Goal: Task Accomplishment & Management: Manage account settings

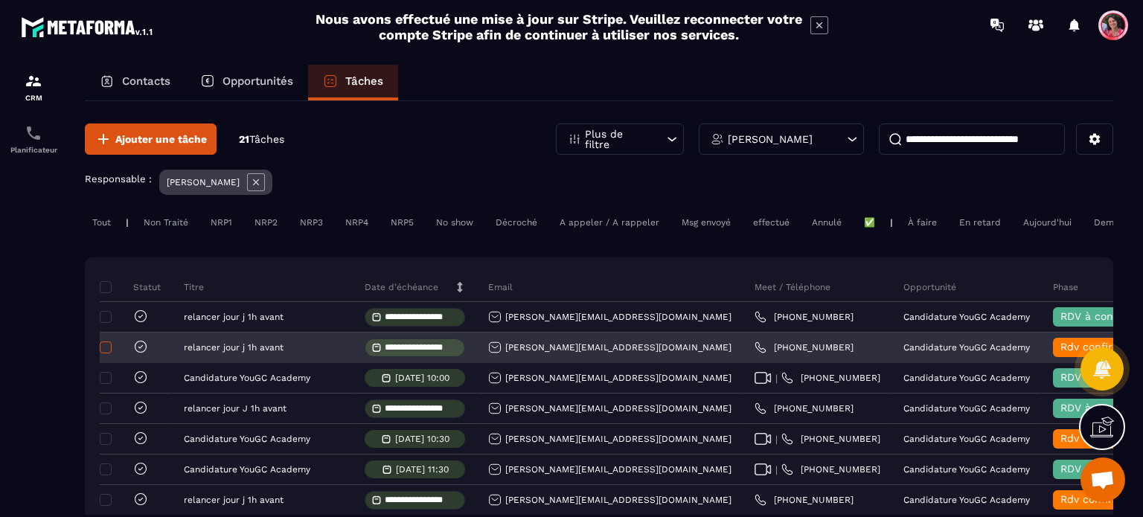
click at [106, 354] on span at bounding box center [106, 348] width 12 height 12
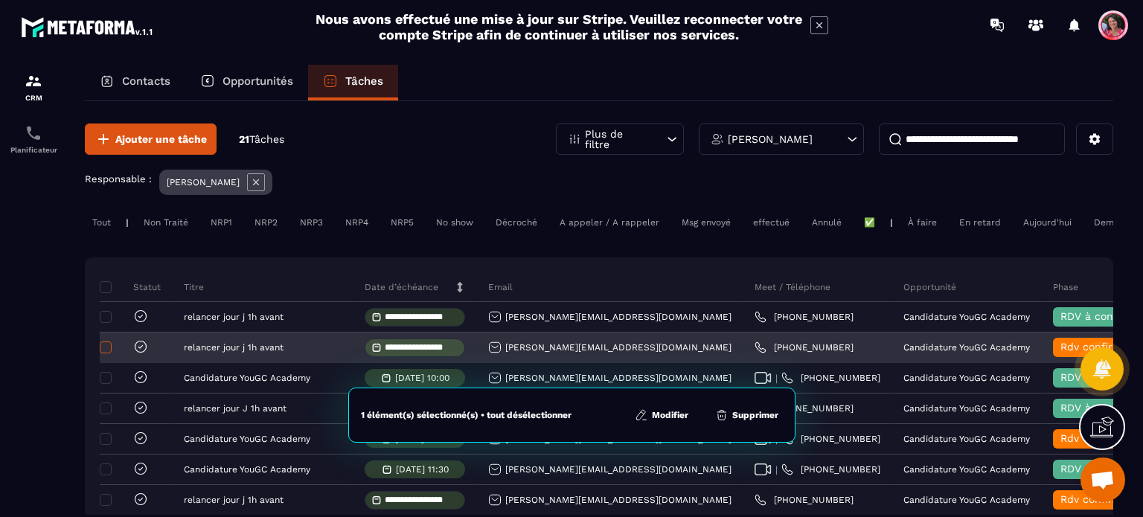
click at [102, 354] on span at bounding box center [106, 348] width 12 height 12
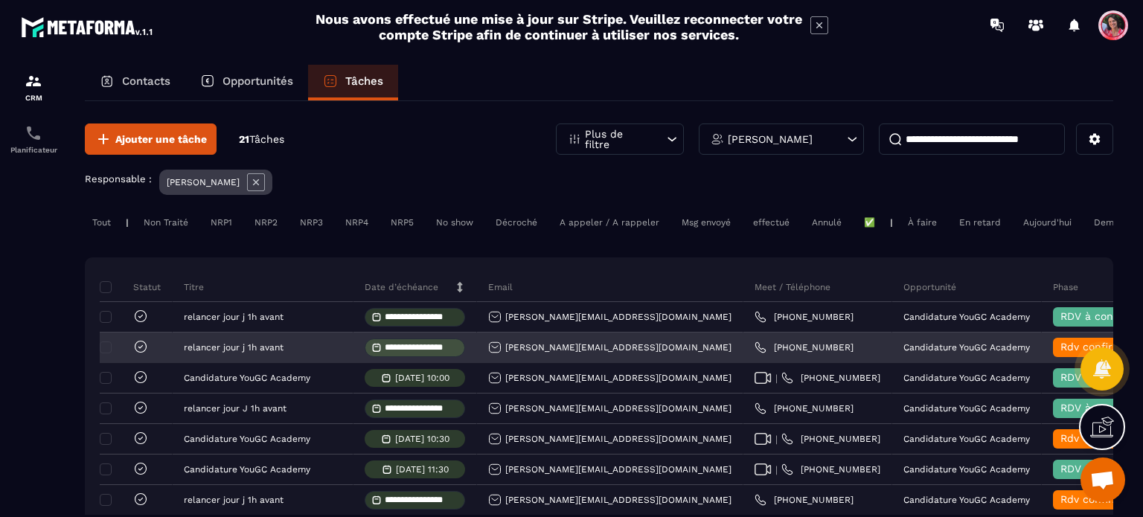
click at [145, 354] on icon at bounding box center [140, 346] width 15 height 15
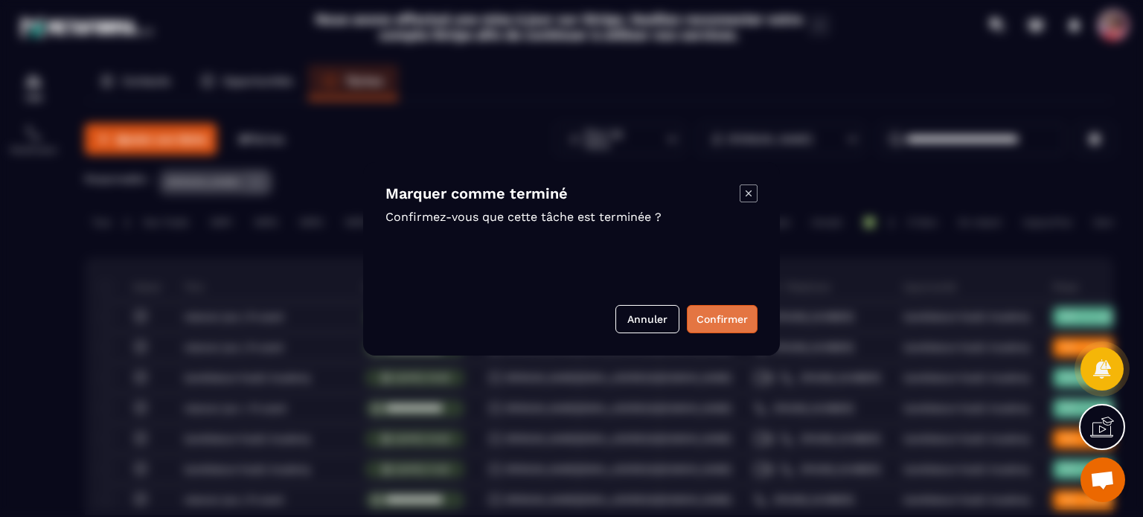
click at [713, 324] on button "Confirmer" at bounding box center [722, 319] width 71 height 28
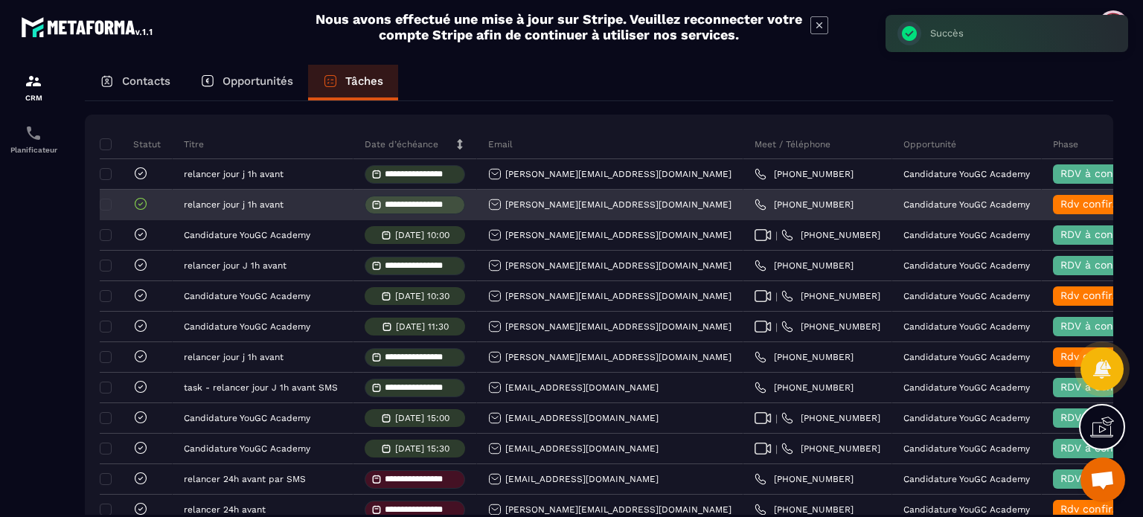
scroll to position [149, 0]
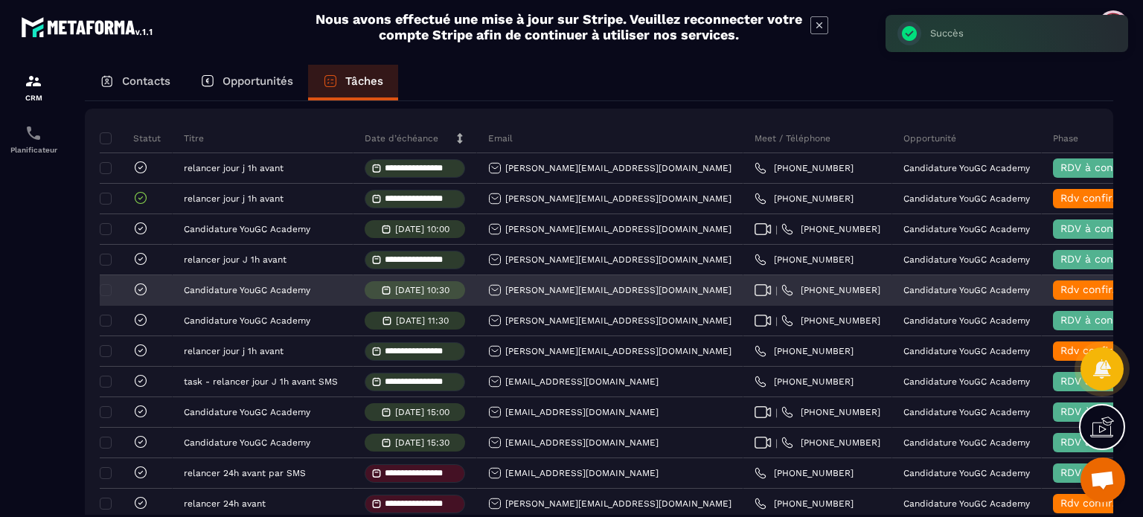
click at [147, 297] on icon at bounding box center [140, 289] width 15 height 15
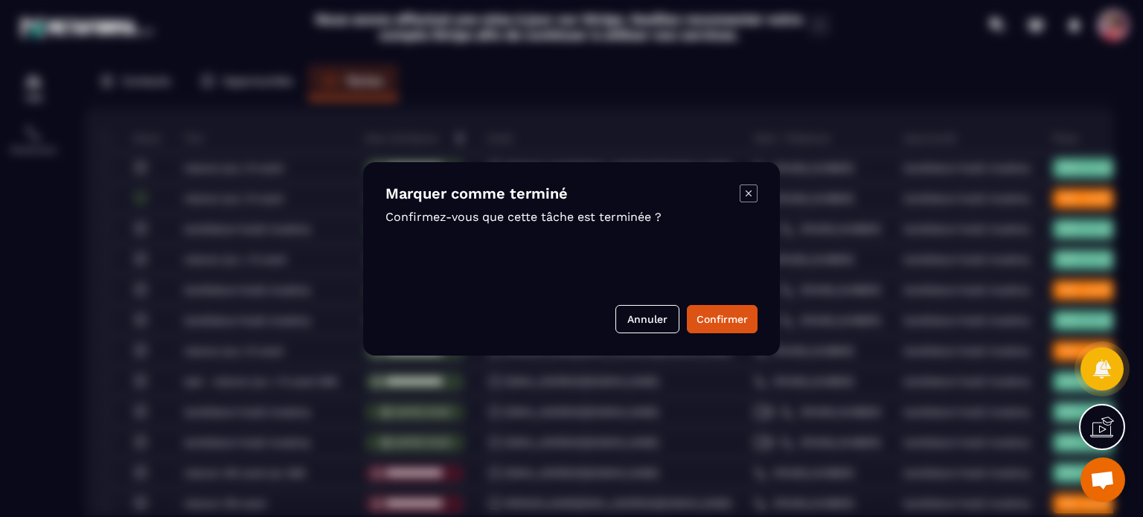
click at [721, 313] on button "Confirmer" at bounding box center [722, 319] width 71 height 28
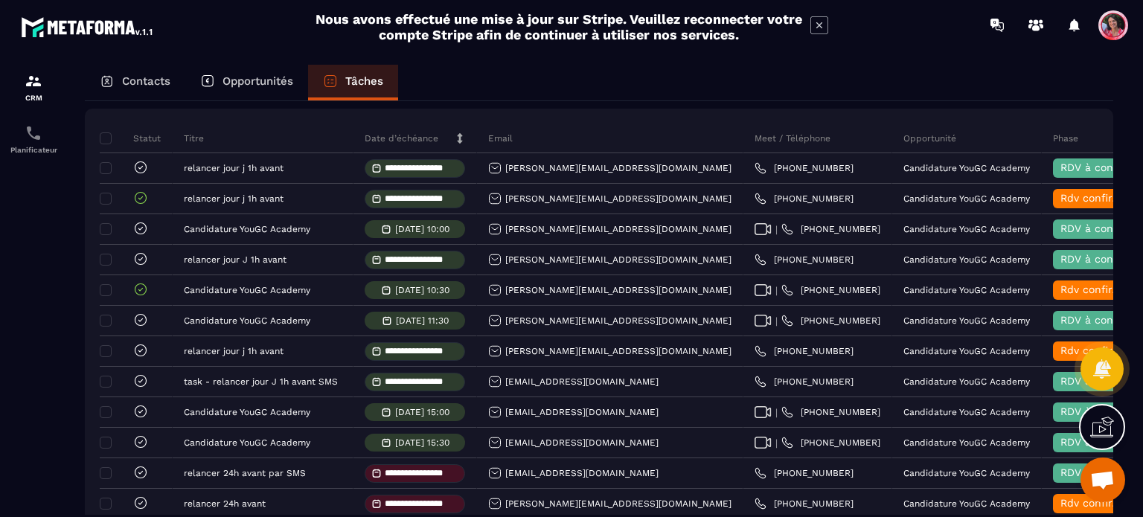
click at [231, 77] on p "Opportunités" at bounding box center [258, 80] width 71 height 13
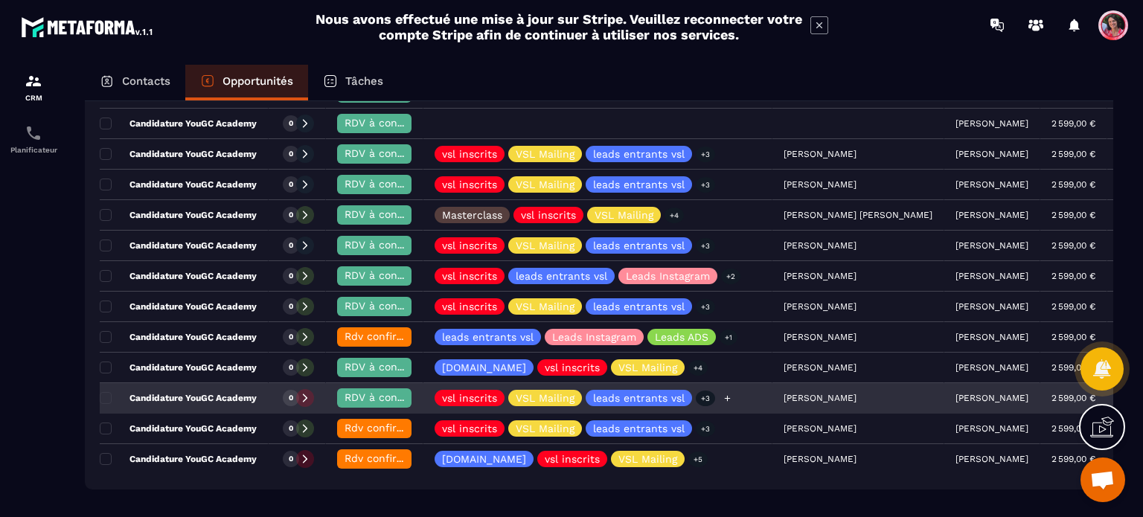
scroll to position [223, 0]
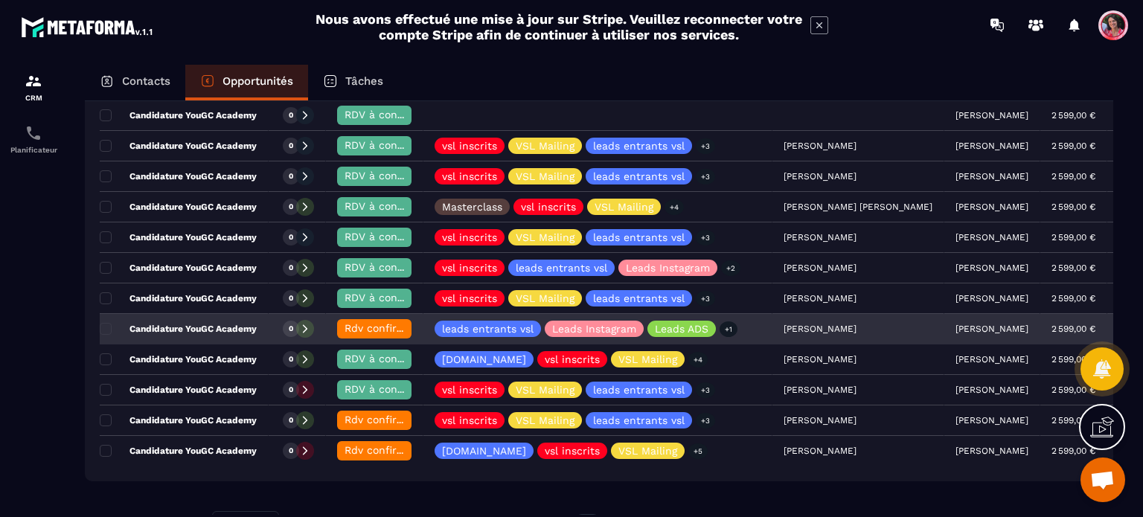
click at [371, 324] on span "Rdv confirmé ✅" at bounding box center [387, 328] width 84 height 12
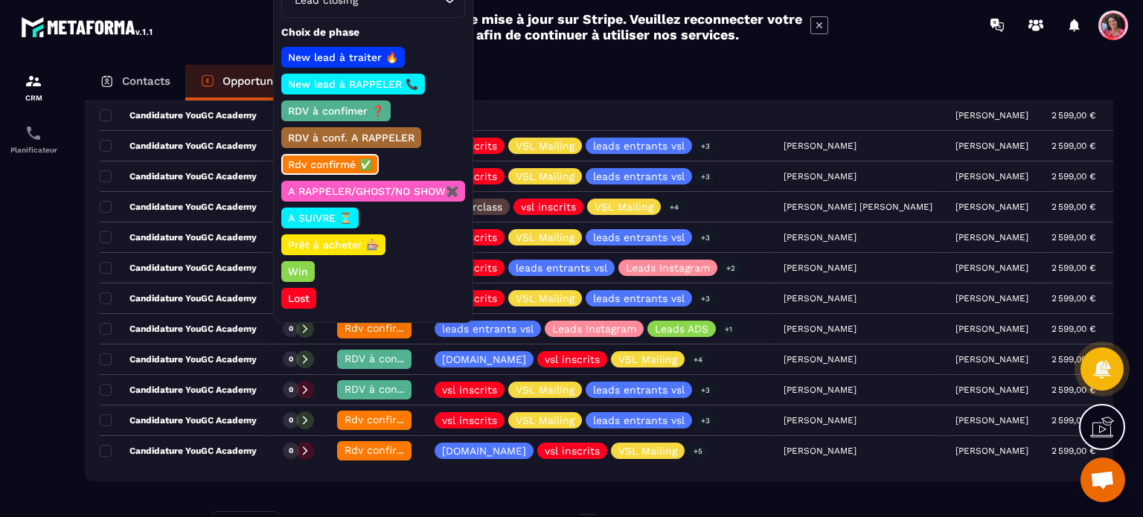
click at [348, 211] on p "A SUIVRE ⏳" at bounding box center [320, 218] width 68 height 15
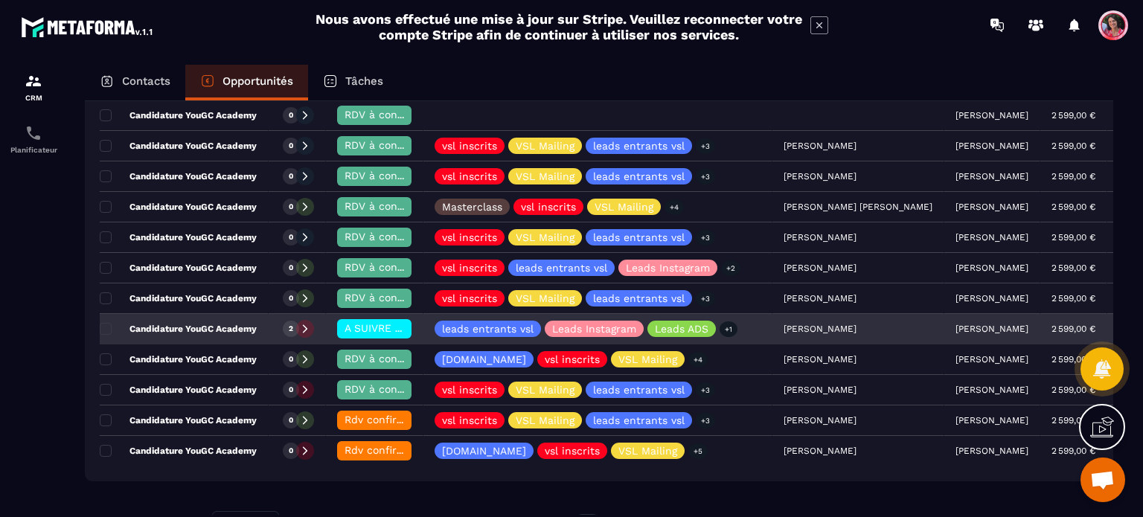
click at [191, 326] on p "Candidature YouGC Academy" at bounding box center [178, 329] width 157 height 12
